Goal: Information Seeking & Learning: Learn about a topic

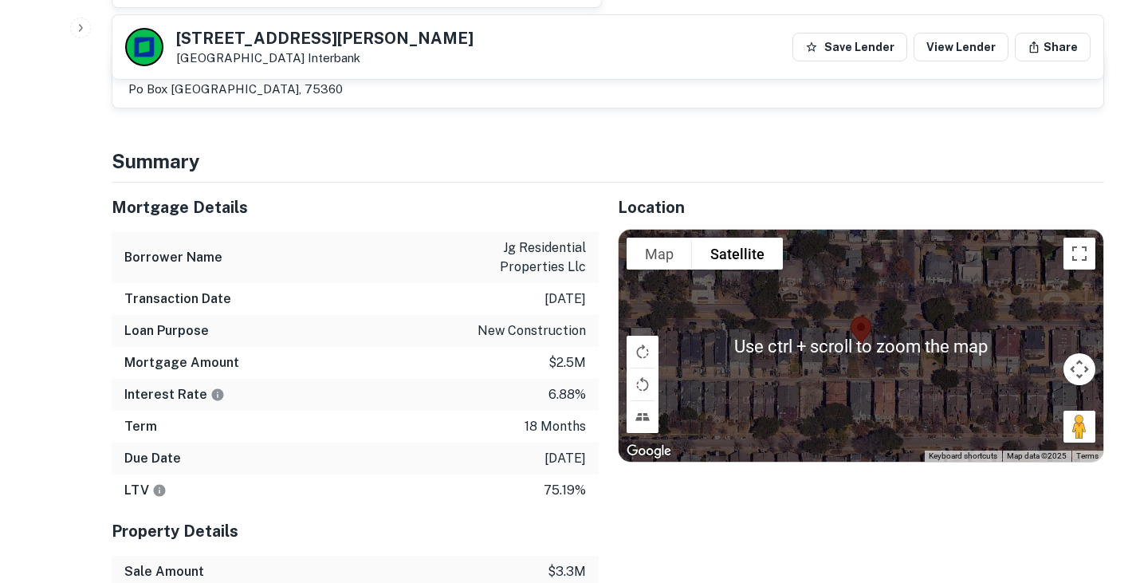
scroll to position [21, 0]
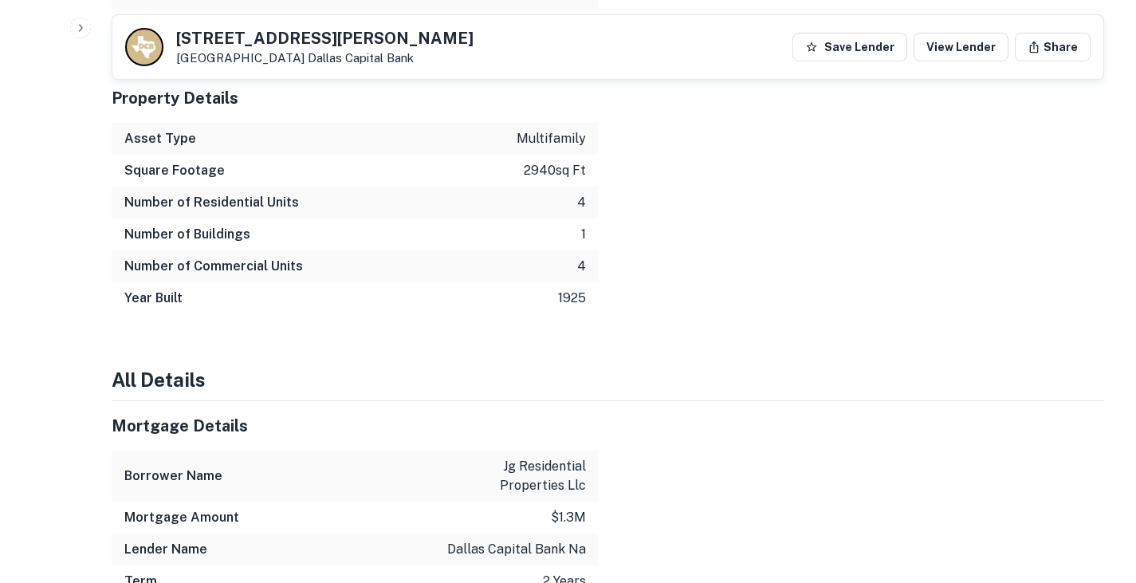
scroll to position [1377, 0]
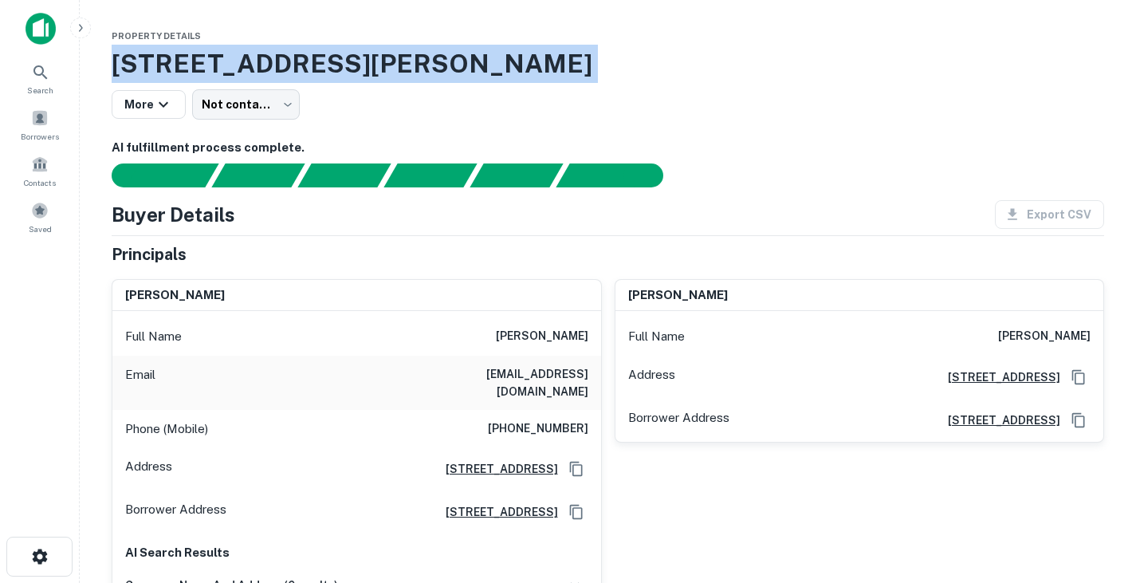
drag, startPoint x: 116, startPoint y: 64, endPoint x: 572, endPoint y: 84, distance: 456.3
click at [572, 84] on div "1201 Bernard St, Denton, TX, 76201 More Not contacted **** ​" at bounding box center [608, 82] width 992 height 75
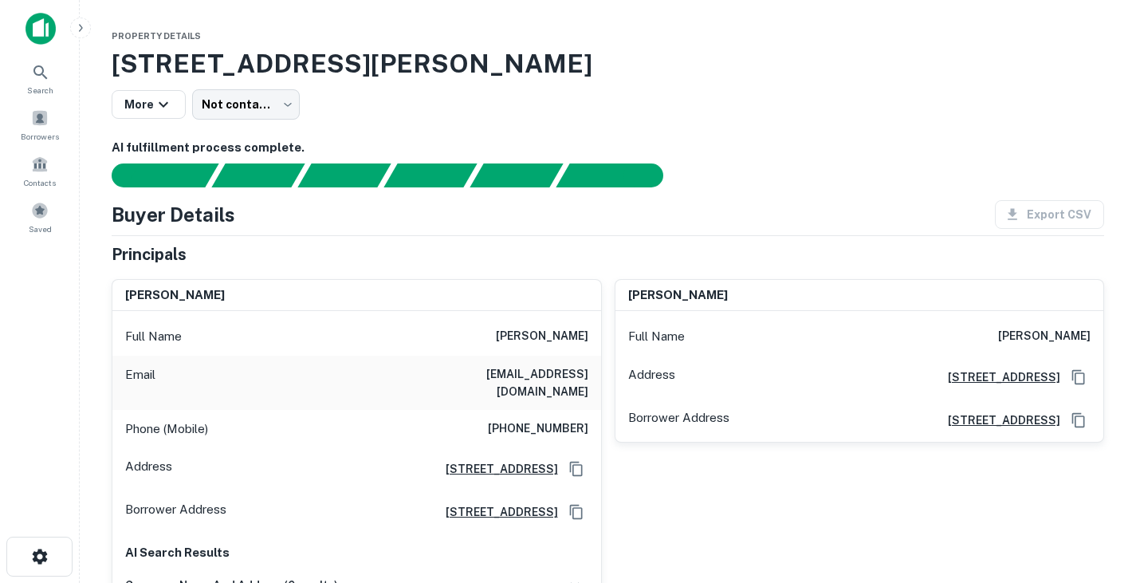
click at [797, 143] on h6 "AI fulfillment process complete." at bounding box center [608, 148] width 992 height 18
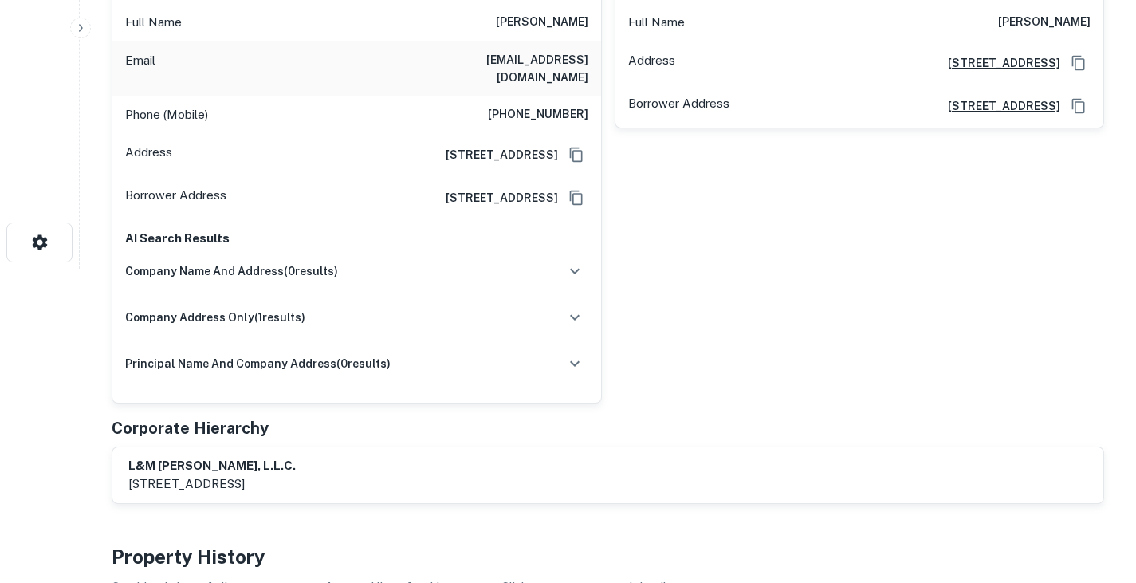
scroll to position [556, 0]
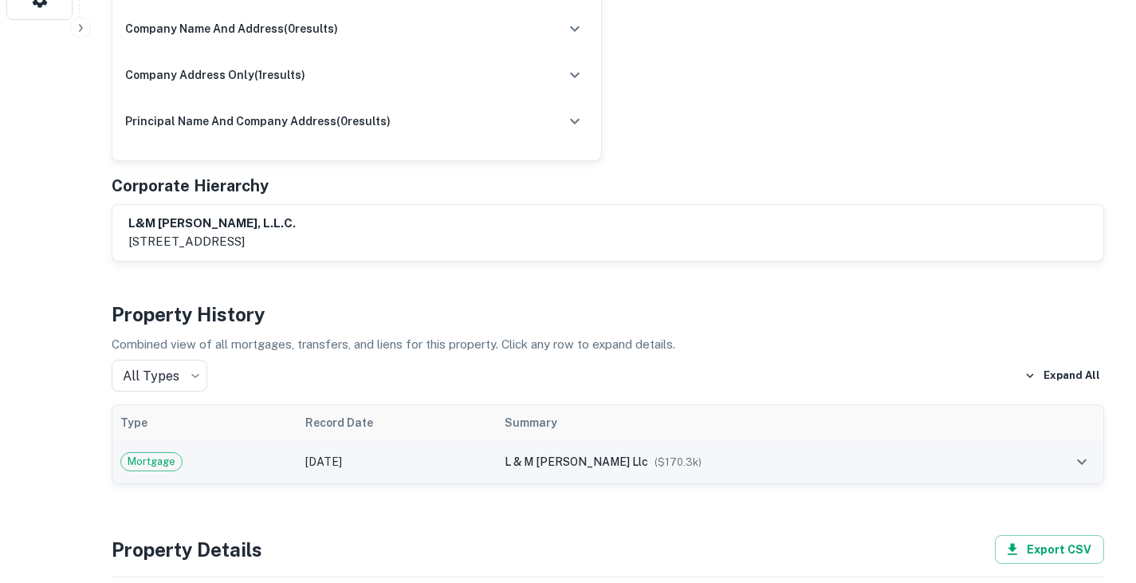
click at [289, 452] on div "Mortgage" at bounding box center [204, 461] width 169 height 19
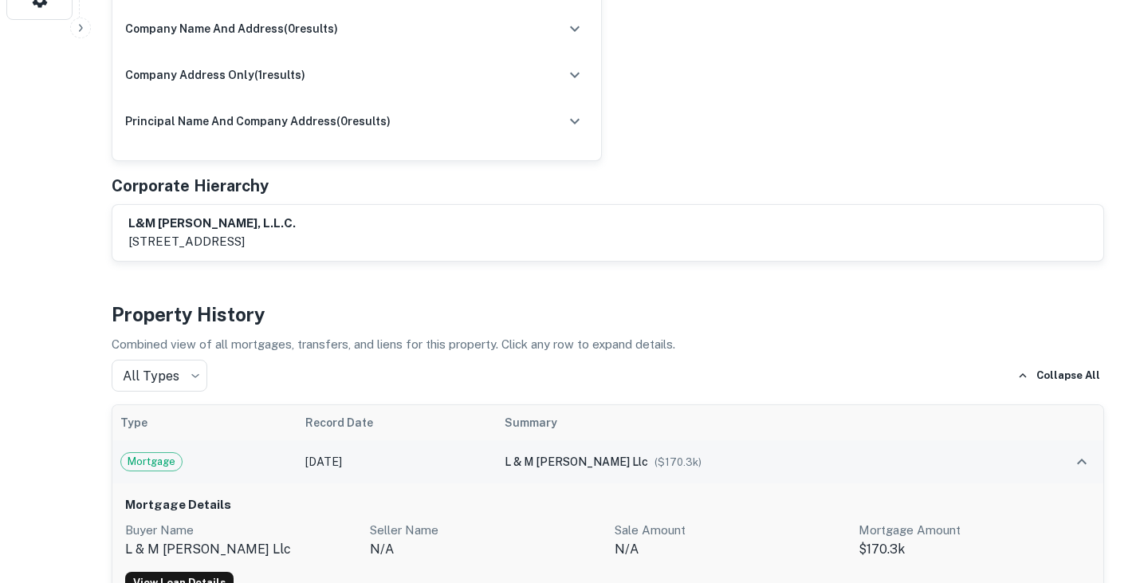
scroll to position [722, 0]
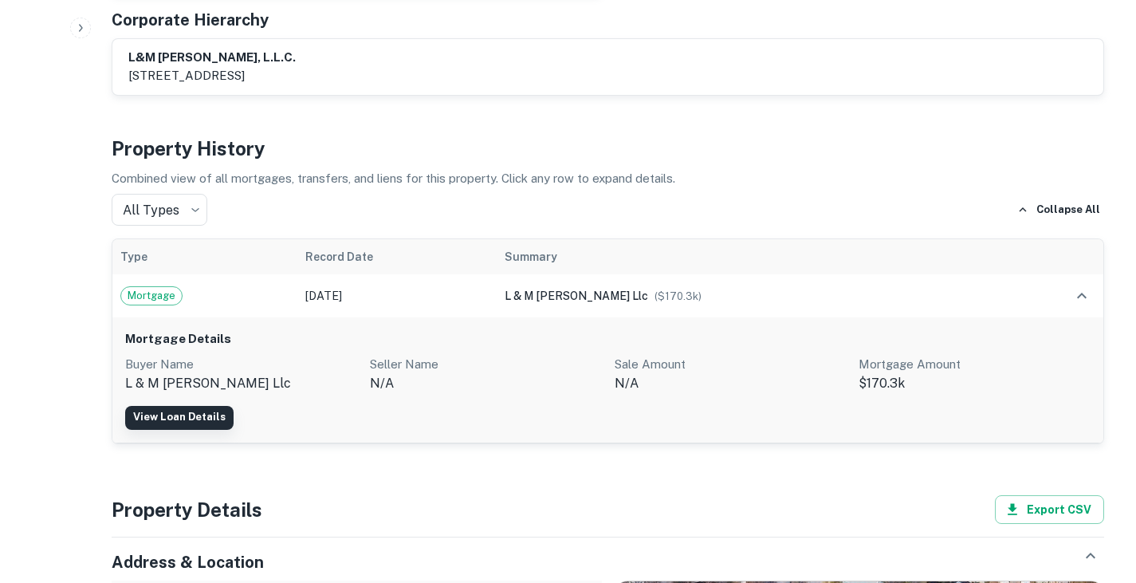
click at [185, 406] on link "View Loan Details" at bounding box center [179, 418] width 108 height 24
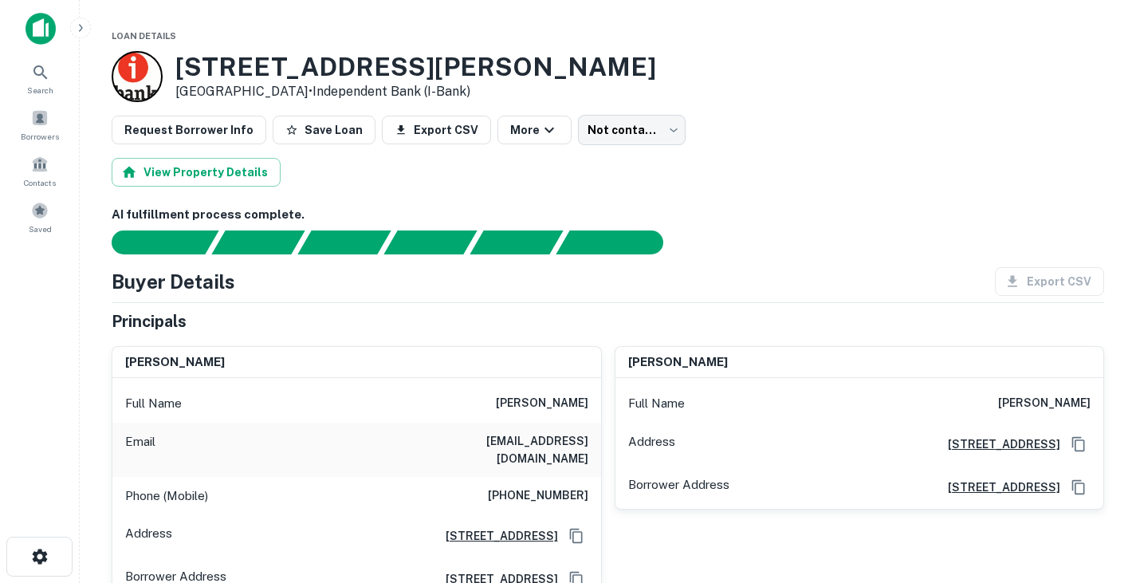
click at [525, 396] on h6 "kenichi n miyagi" at bounding box center [542, 403] width 92 height 19
copy h6 "kenichi"
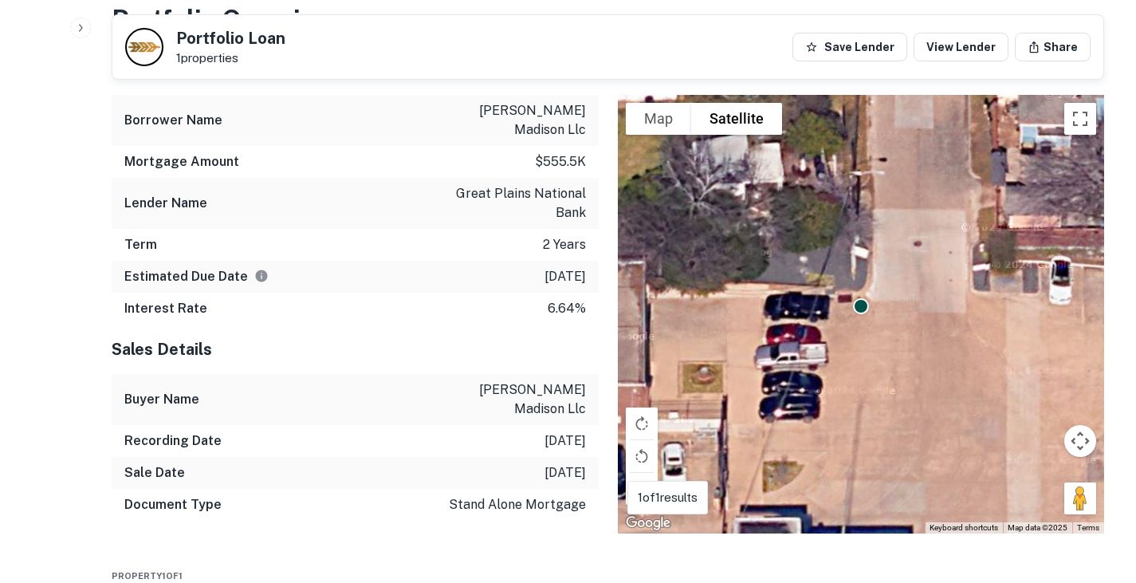
scroll to position [898, 0]
